Goal: Information Seeking & Learning: Learn about a topic

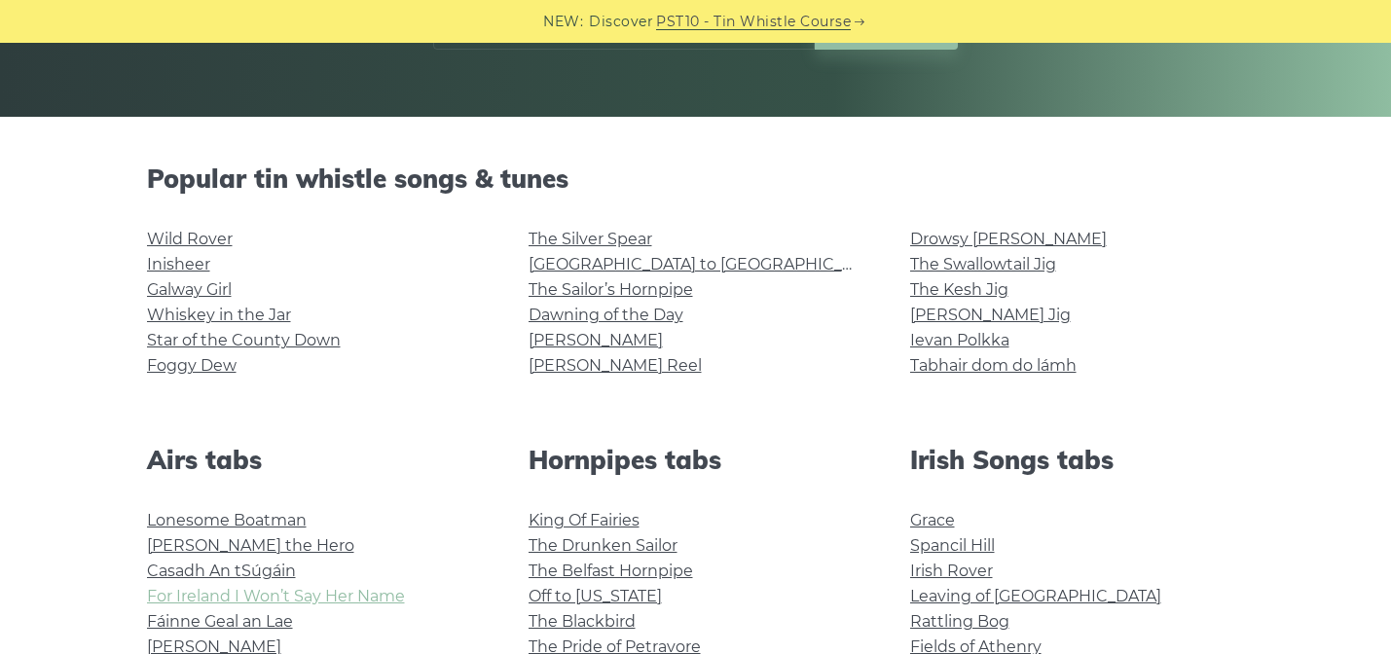
scroll to position [382, 0]
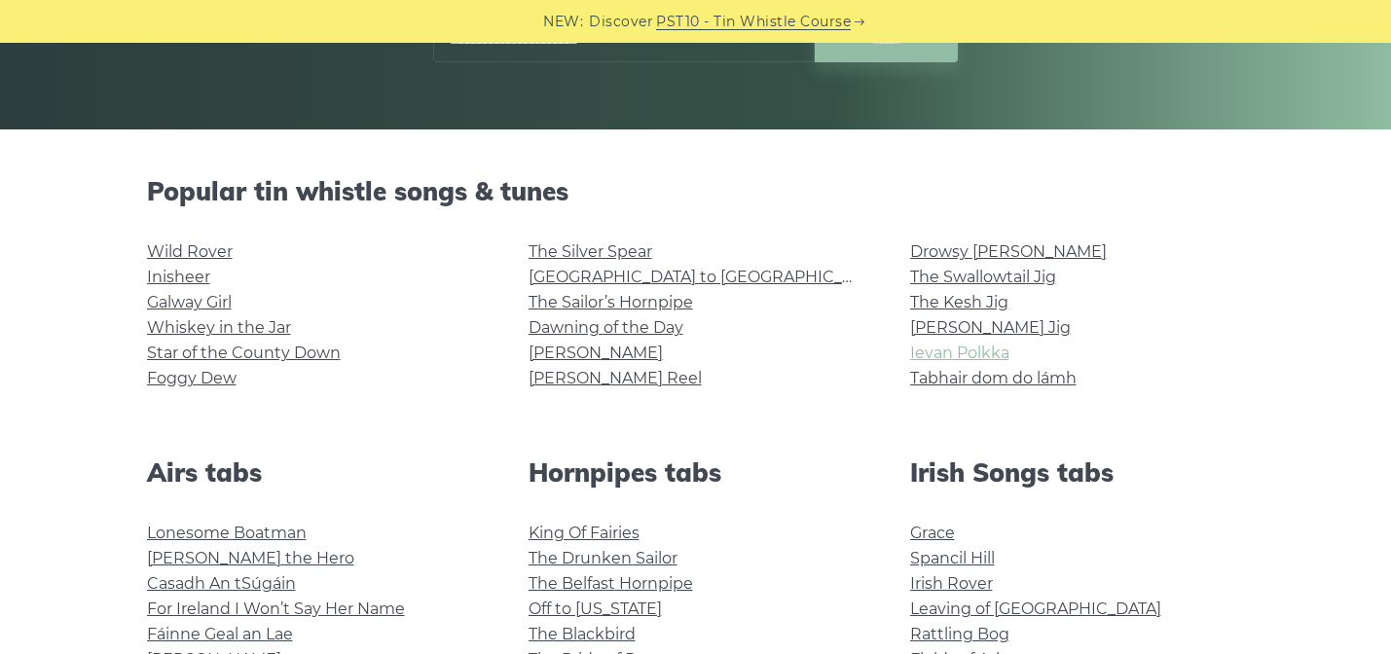
click at [988, 352] on link "Ievan Polkka" at bounding box center [959, 353] width 99 height 18
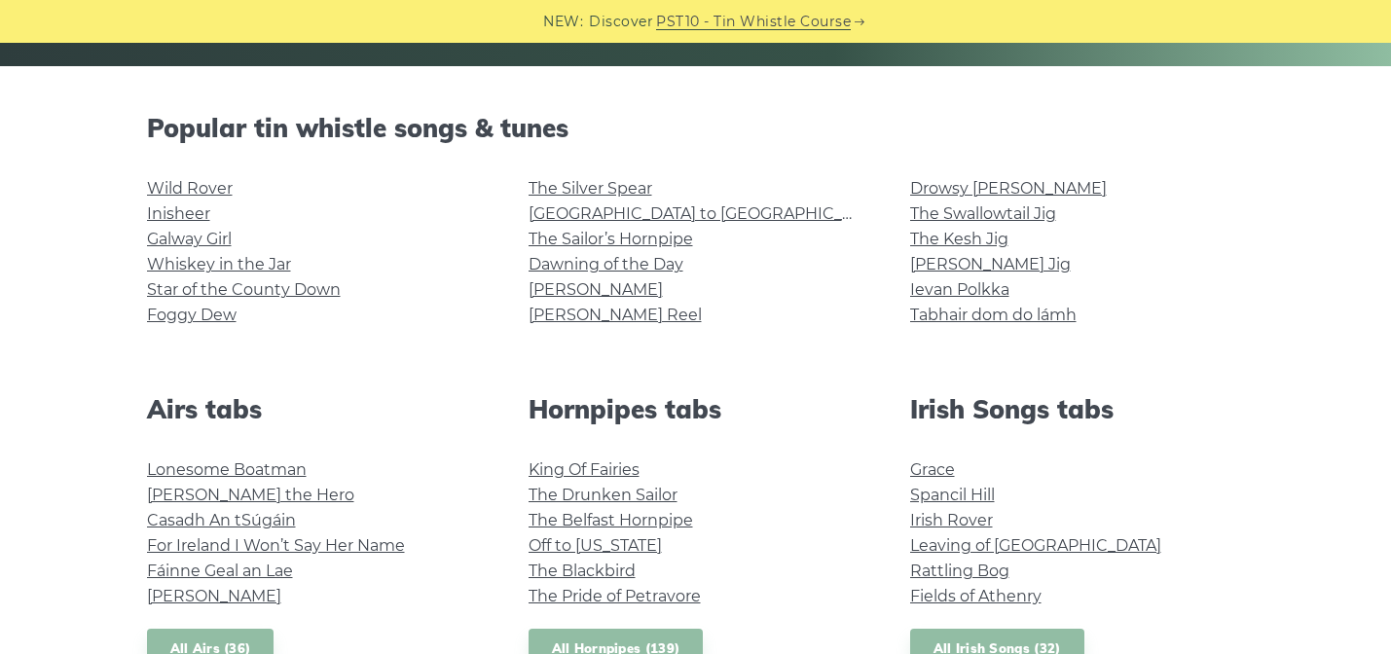
scroll to position [355, 0]
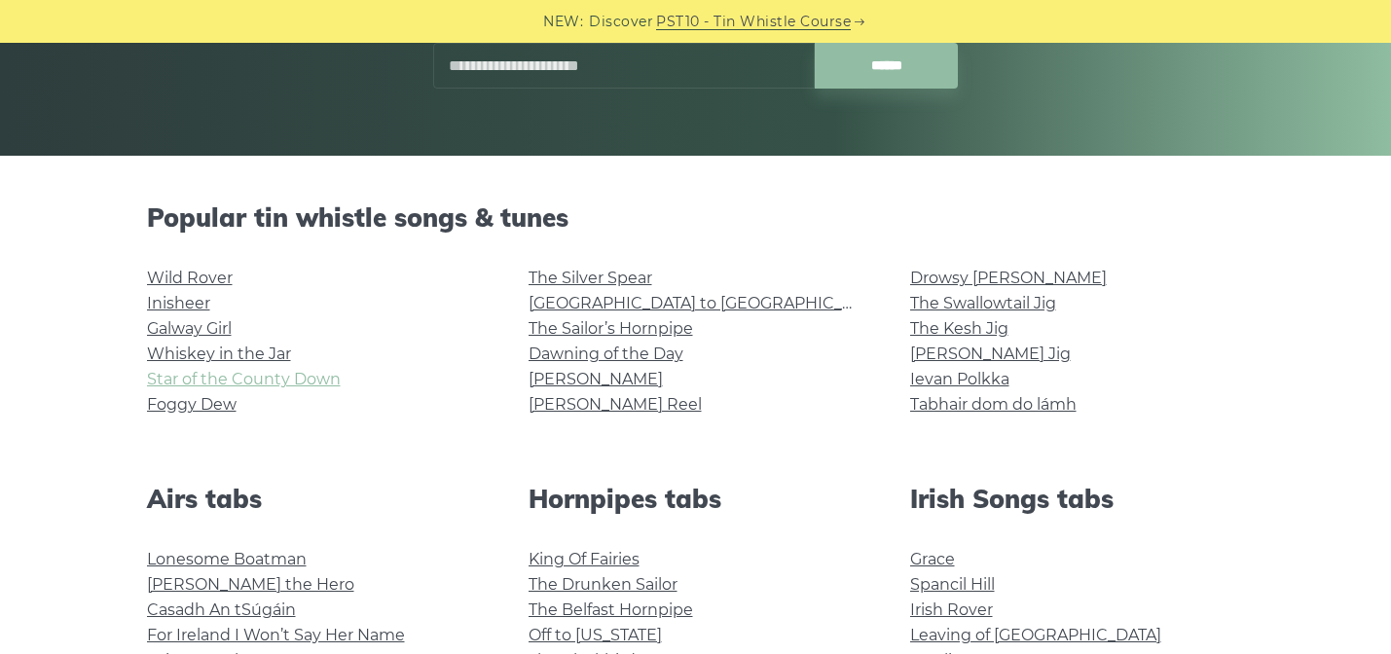
click at [273, 379] on link "Star of the County Down" at bounding box center [244, 379] width 194 height 18
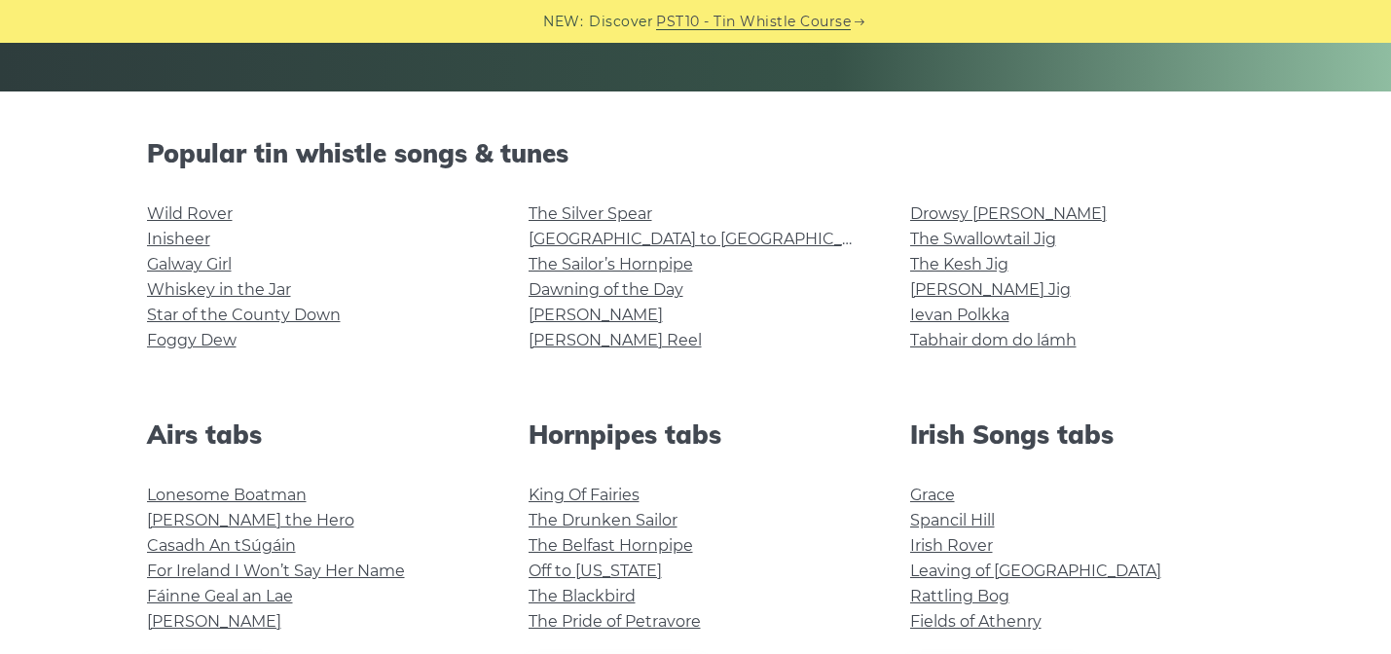
scroll to position [431, 0]
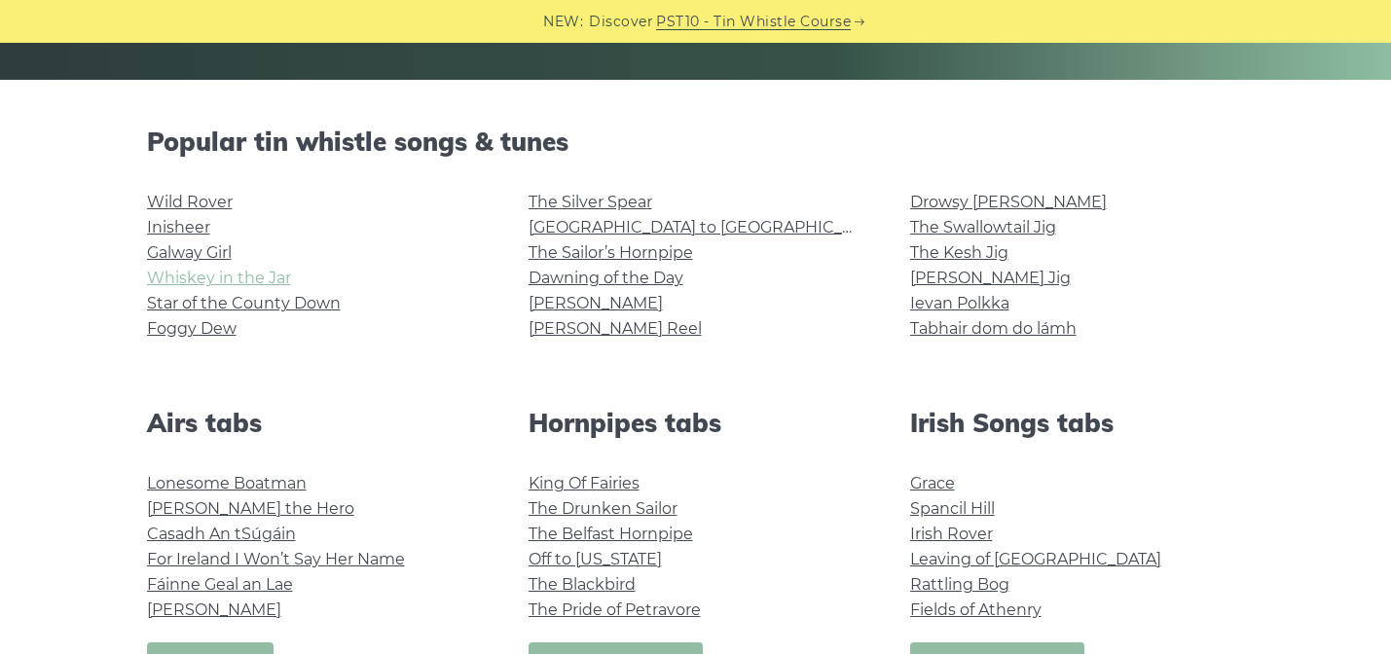
click at [264, 277] on link "Whiskey in the Jar" at bounding box center [219, 278] width 144 height 18
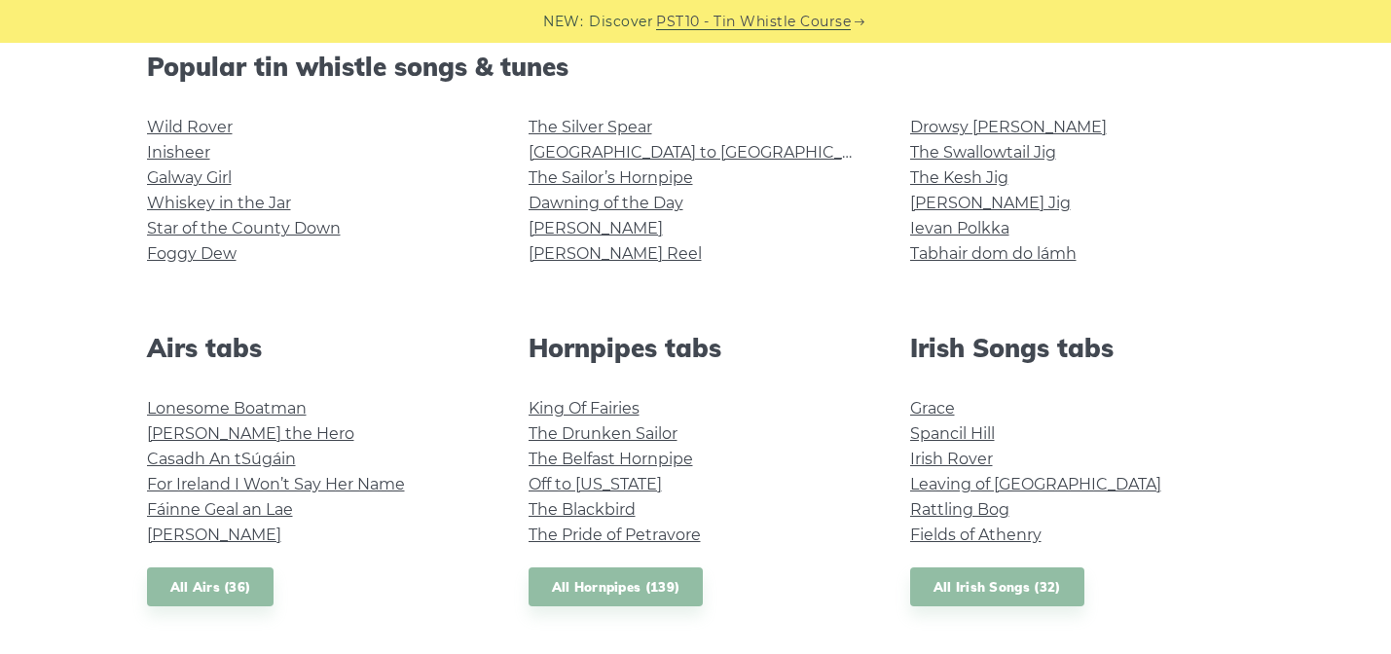
scroll to position [508, 0]
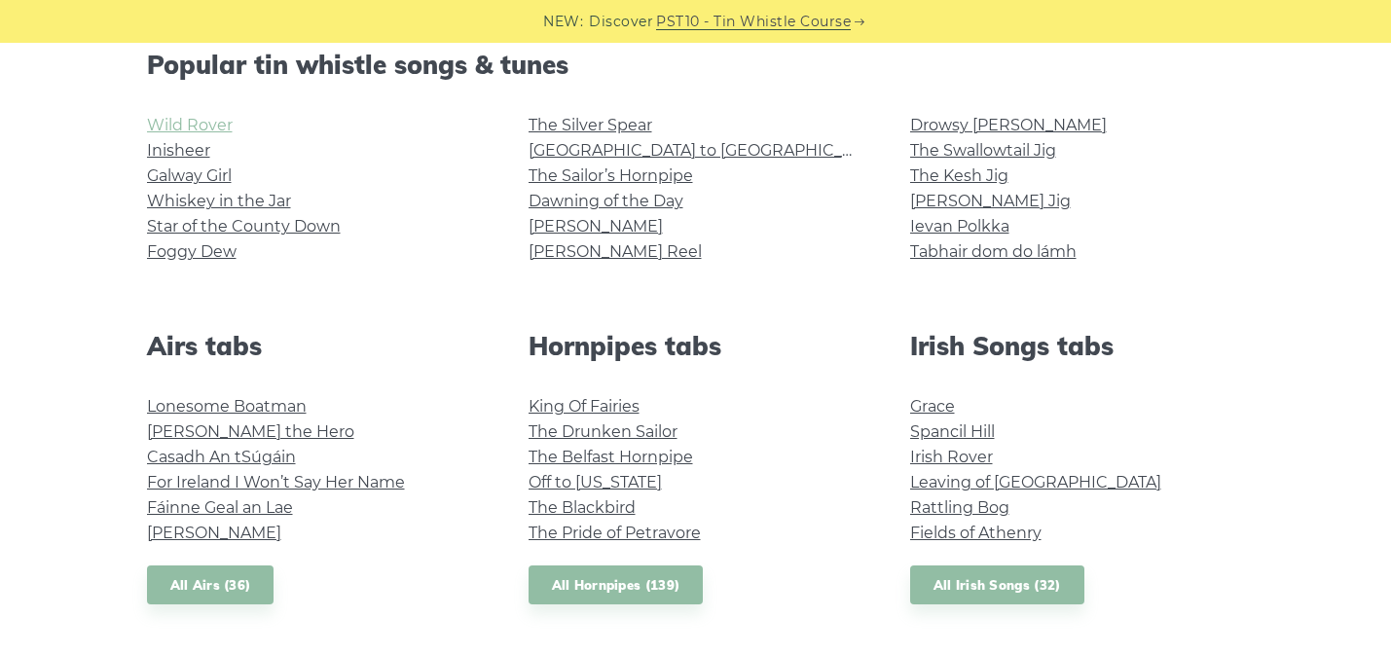
click at [206, 127] on link "Wild Rover" at bounding box center [190, 125] width 86 height 18
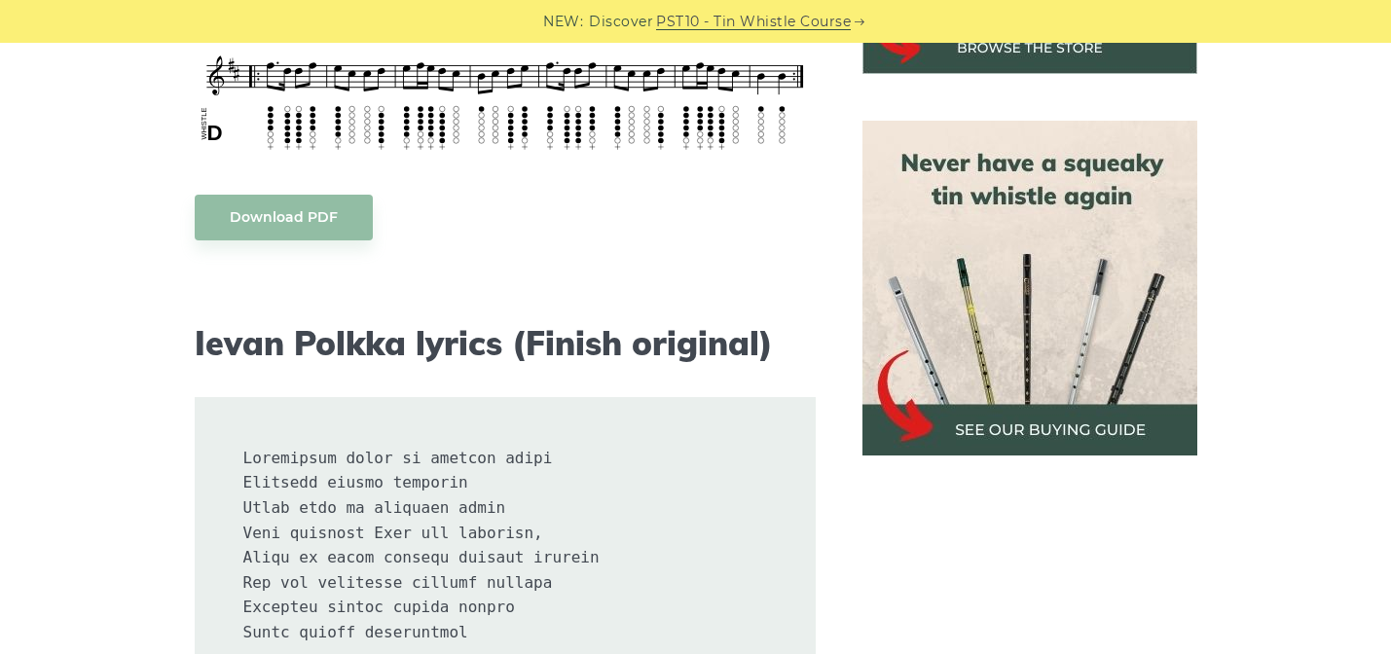
scroll to position [404, 0]
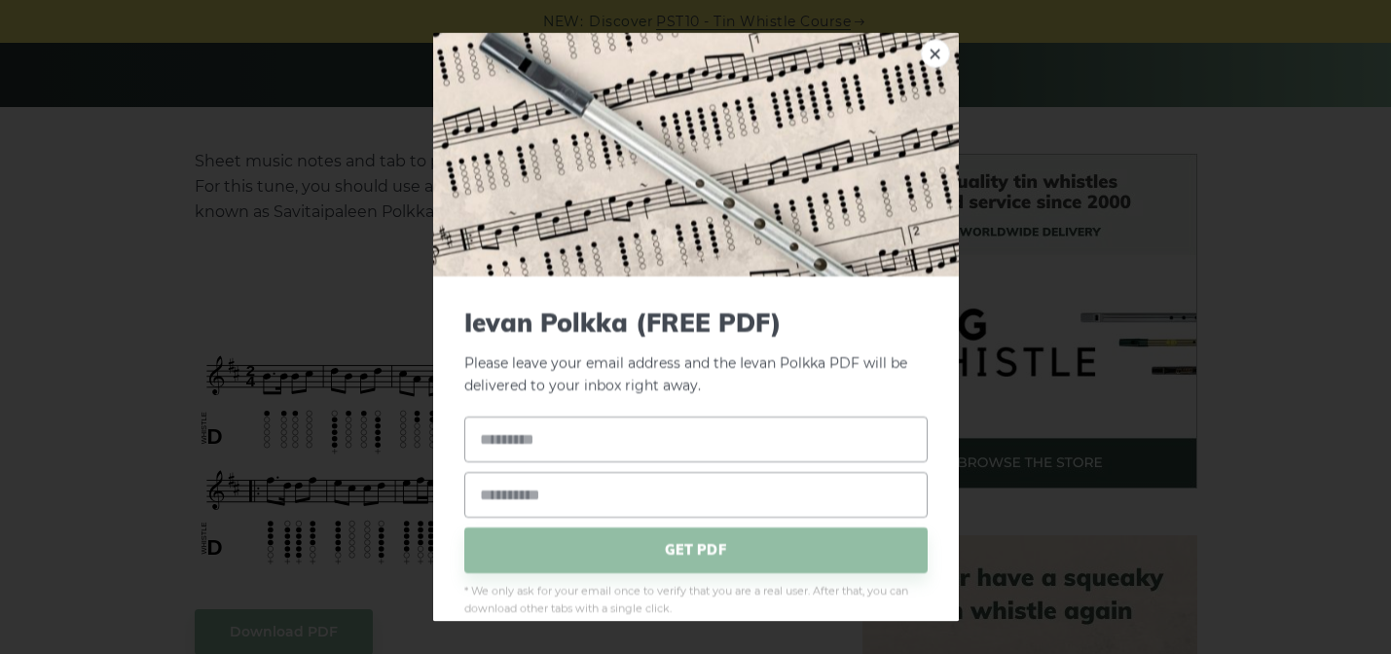
click at [367, 454] on div "× Ievan Polkka (FREE PDF) Please leave your email address and the Ievan Polkka …" at bounding box center [695, 327] width 1391 height 654
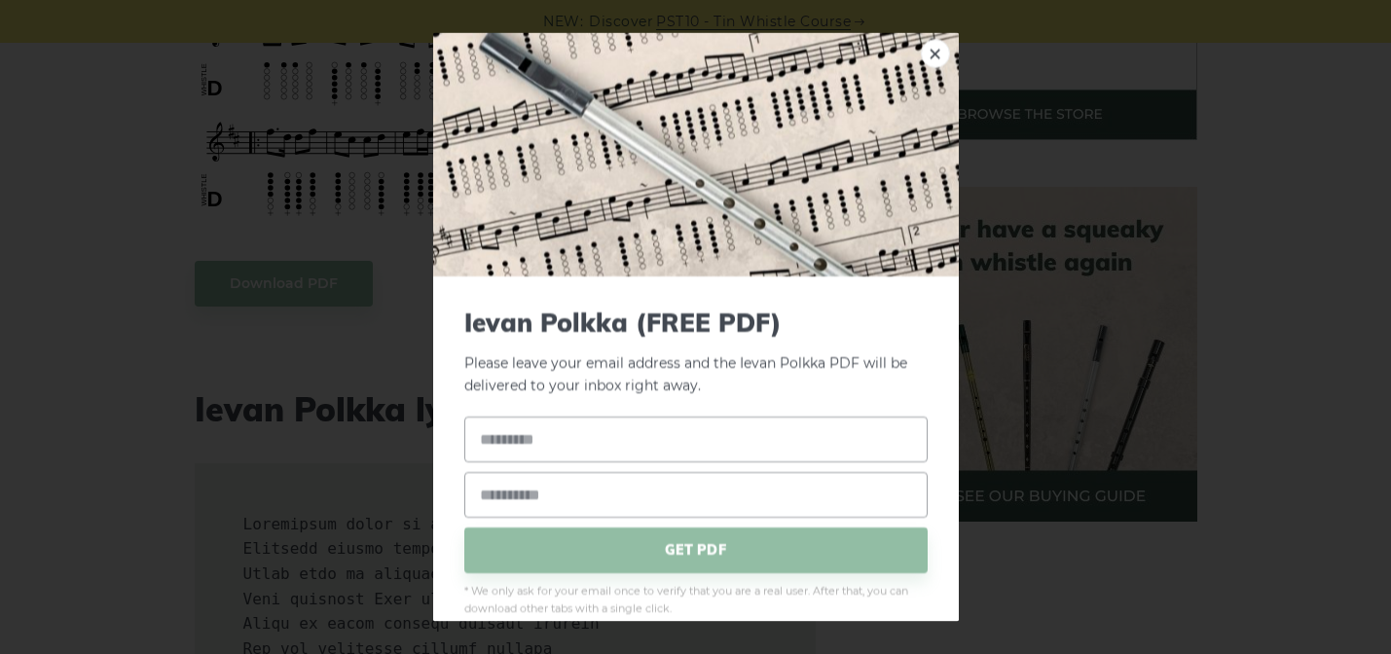
scroll to position [799, 0]
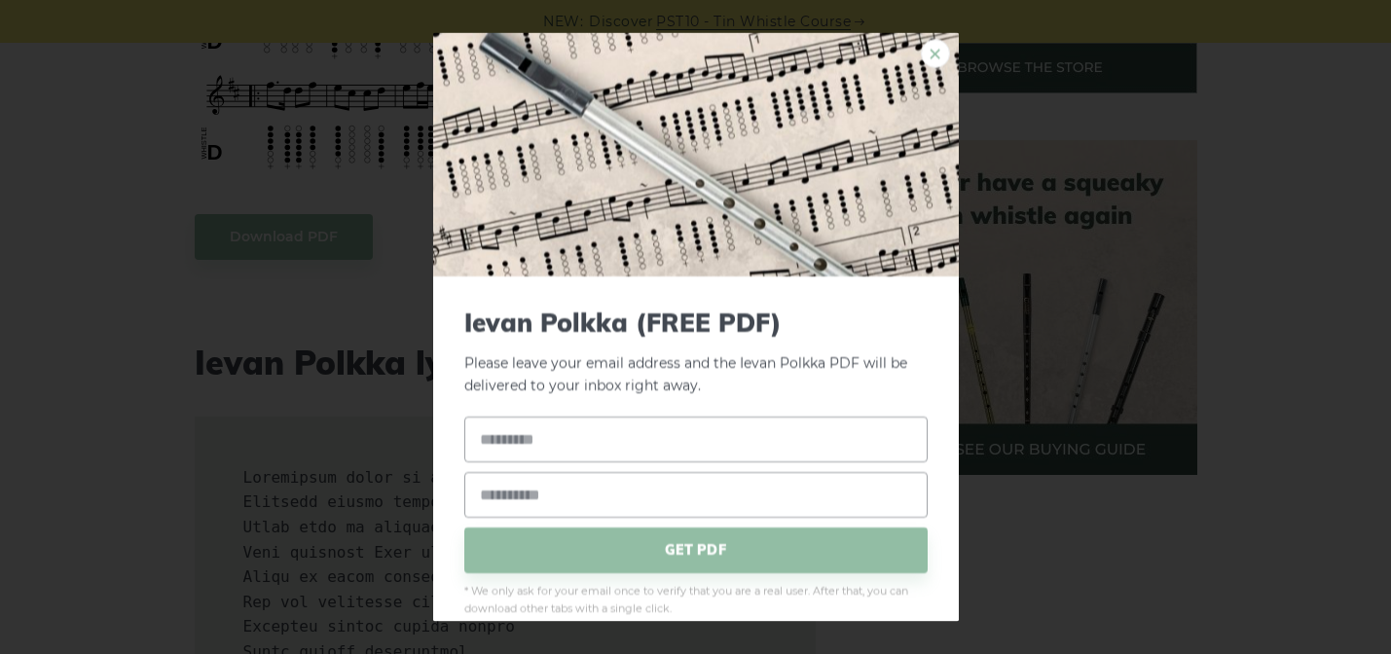
click at [931, 56] on link "×" at bounding box center [935, 53] width 29 height 29
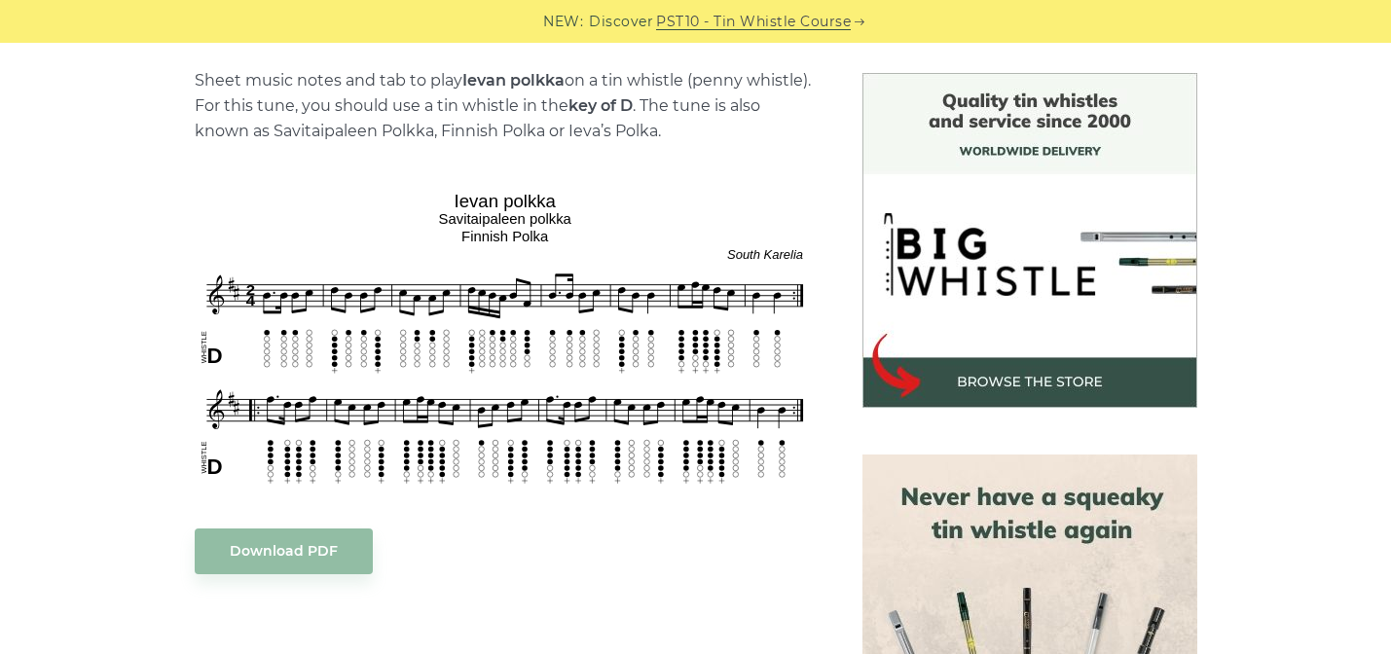
scroll to position [554, 0]
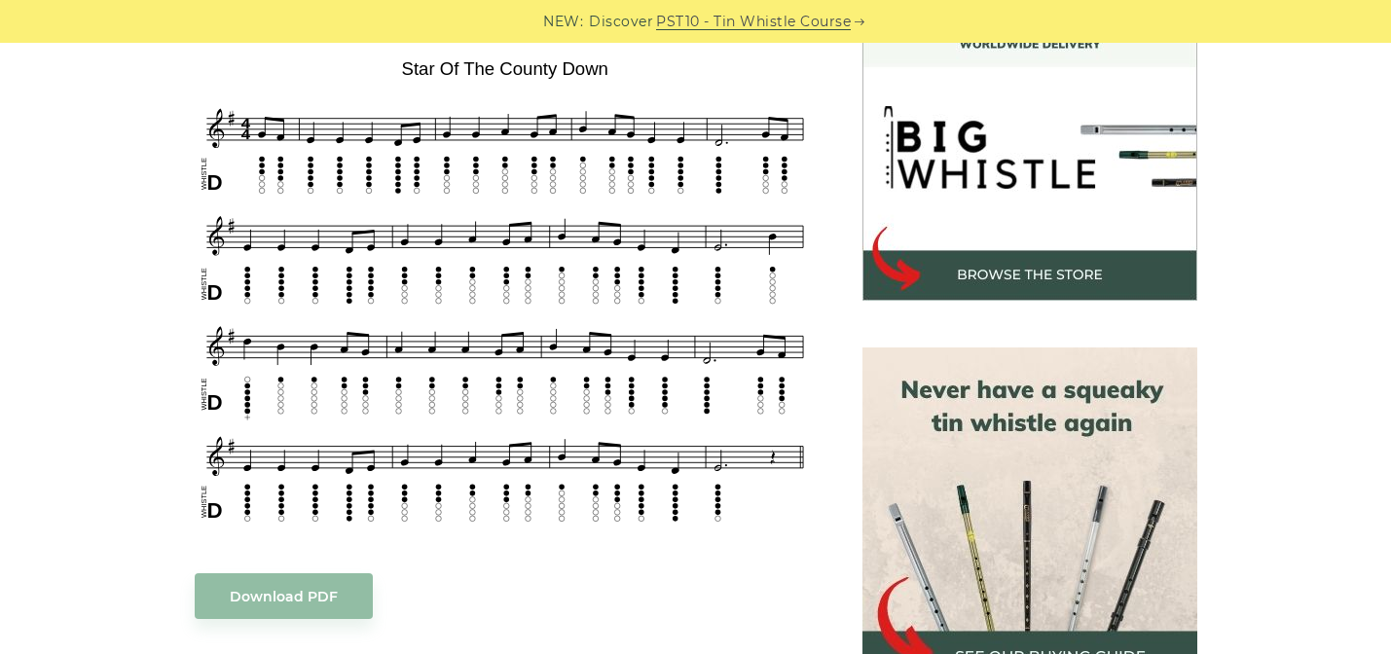
scroll to position [582, 0]
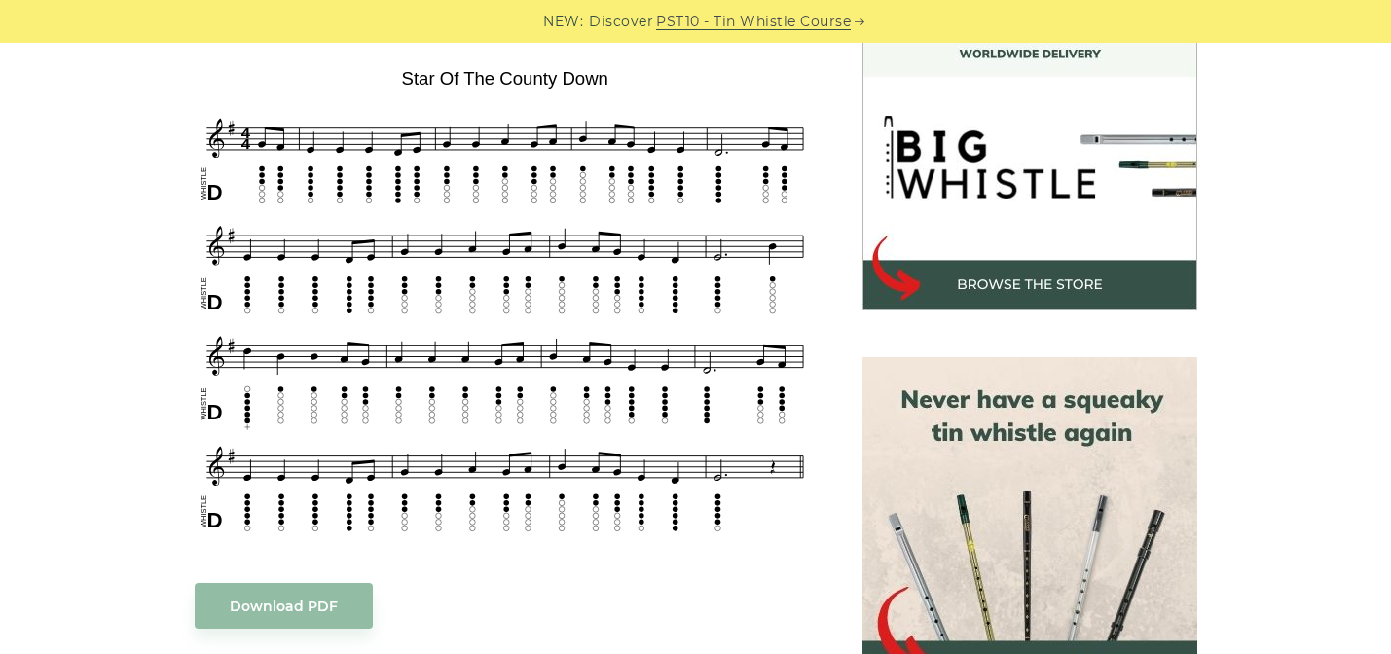
click at [960, 277] on img at bounding box center [1030, 143] width 335 height 335
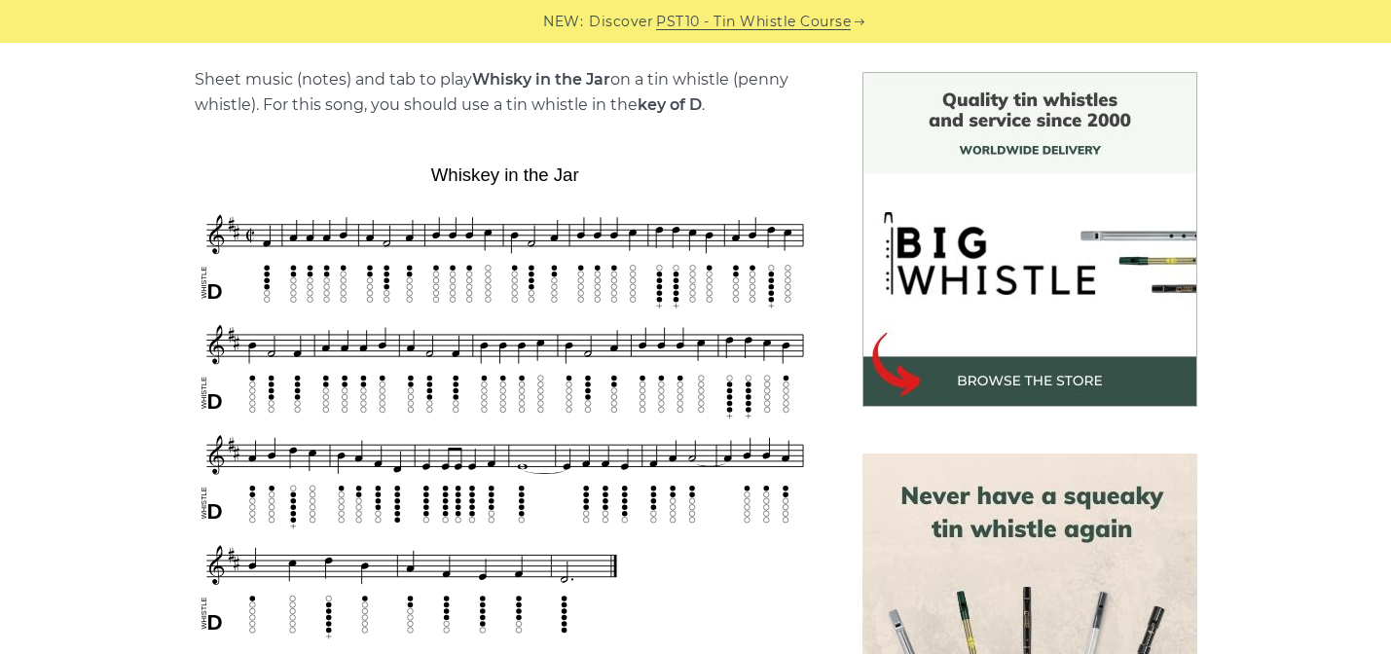
scroll to position [487, 0]
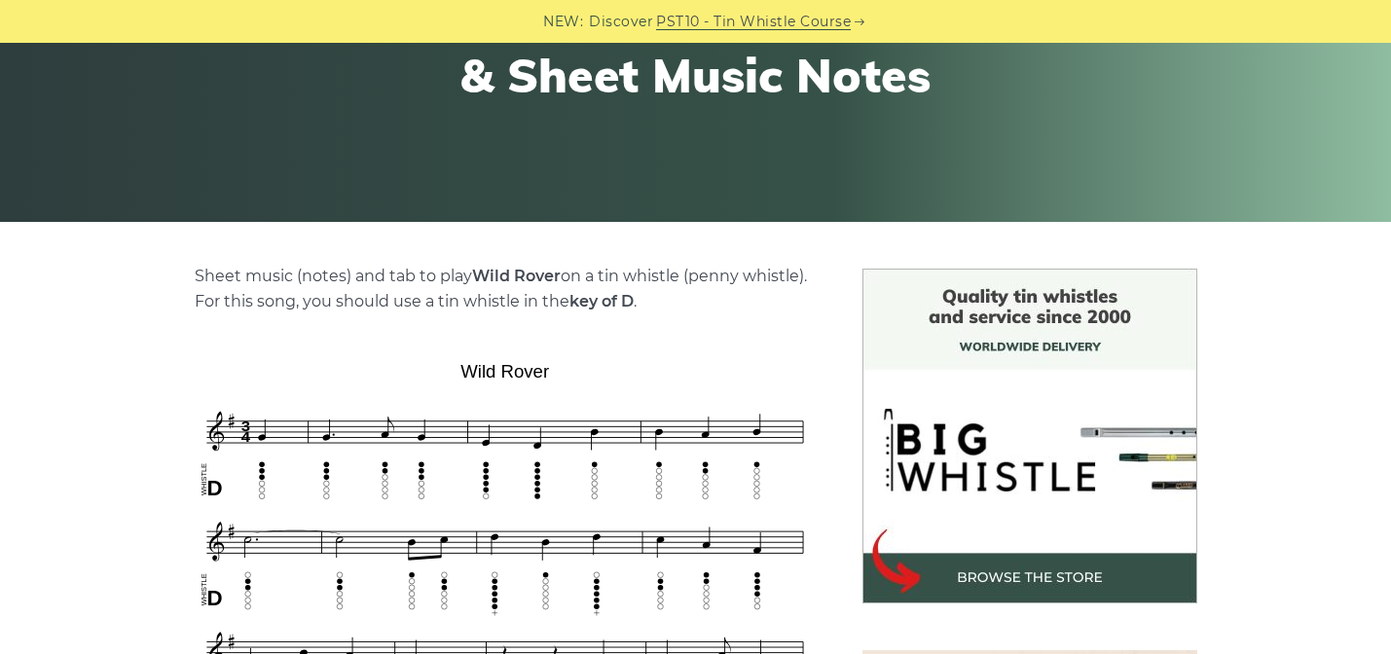
scroll to position [428, 0]
